Goal: Navigation & Orientation: Find specific page/section

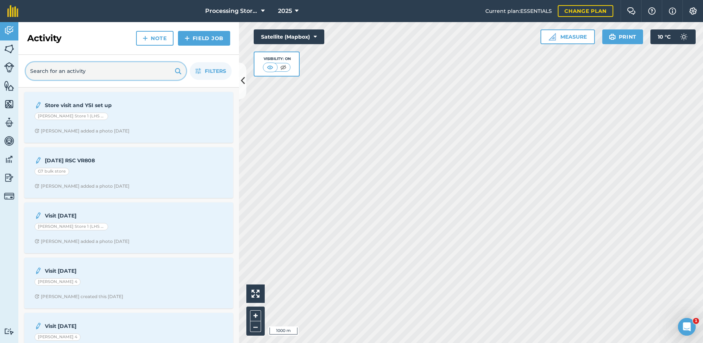
click at [68, 72] on input "text" at bounding box center [106, 71] width 160 height 18
click at [12, 50] on img at bounding box center [9, 48] width 10 height 11
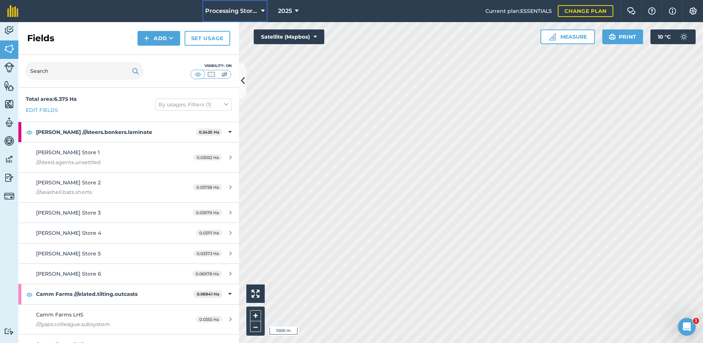
click at [261, 9] on icon at bounding box center [263, 11] width 4 height 9
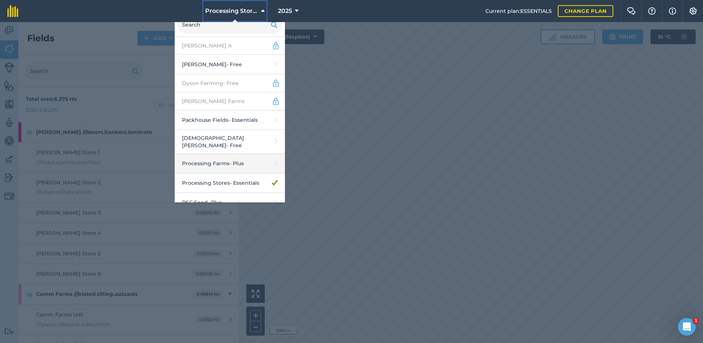
scroll to position [67, 0]
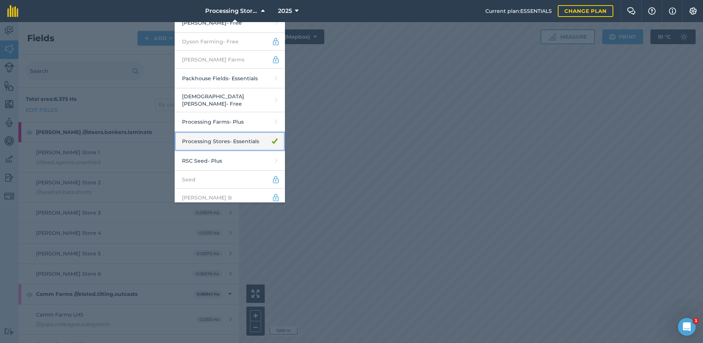
click at [194, 138] on link "Processing Stores - Essentials" at bounding box center [230, 141] width 110 height 19
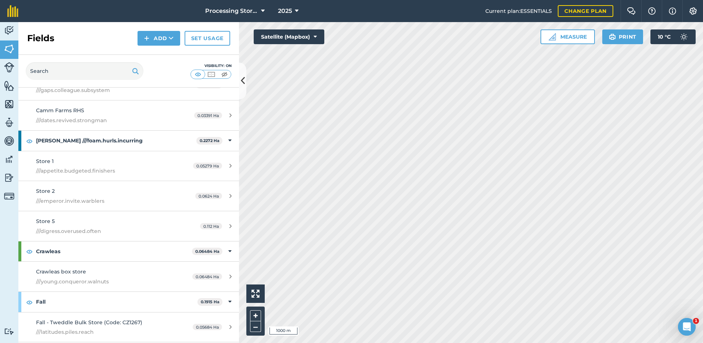
scroll to position [257, 0]
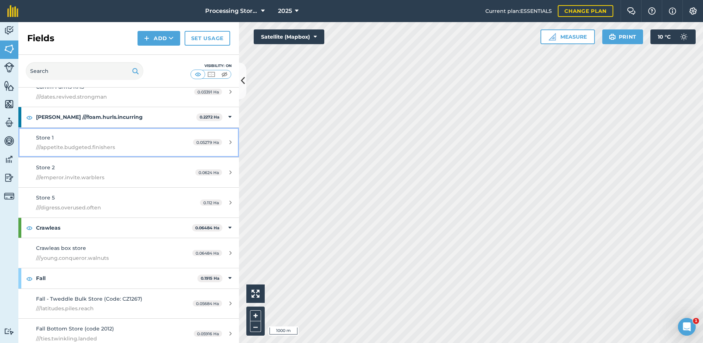
click at [62, 148] on span "///appetite.budgeted.finishers" at bounding box center [105, 147] width 138 height 8
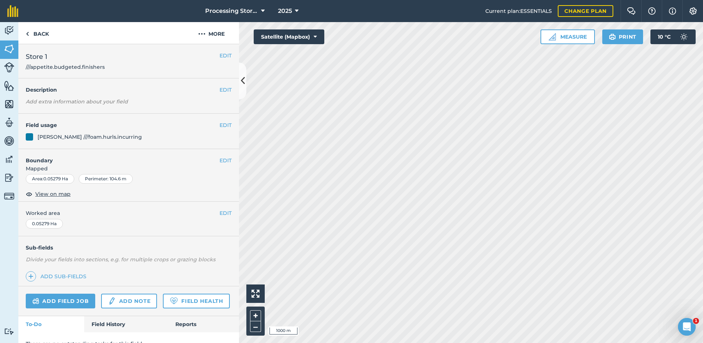
click at [54, 139] on div "[PERSON_NAME] ///foam.hurls.incurring" at bounding box center [89, 137] width 104 height 8
click at [46, 194] on span "View on map" at bounding box center [52, 194] width 35 height 8
click at [184, 130] on div "EDIT Field usage [PERSON_NAME] ///foam.hurls.incurring" at bounding box center [128, 131] width 221 height 35
